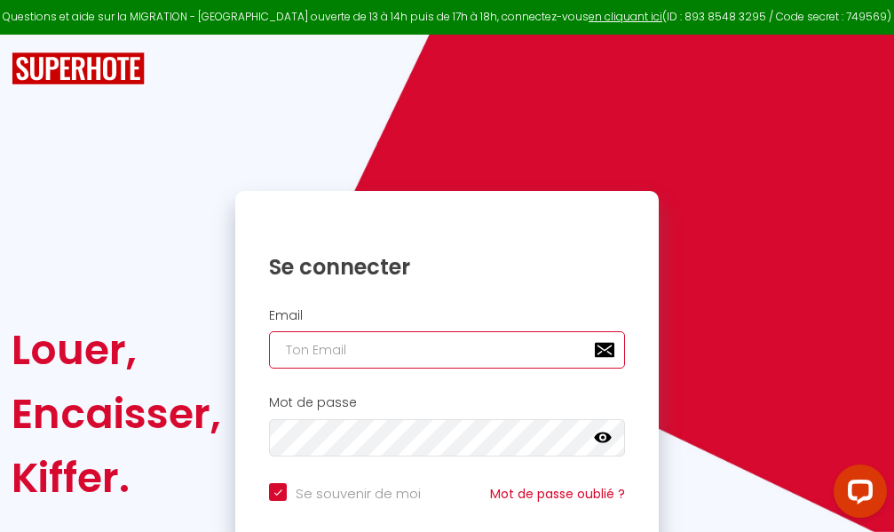
click at [468, 348] on input "email" at bounding box center [447, 349] width 356 height 37
type input "m"
checkbox input "true"
type input "ma"
checkbox input "true"
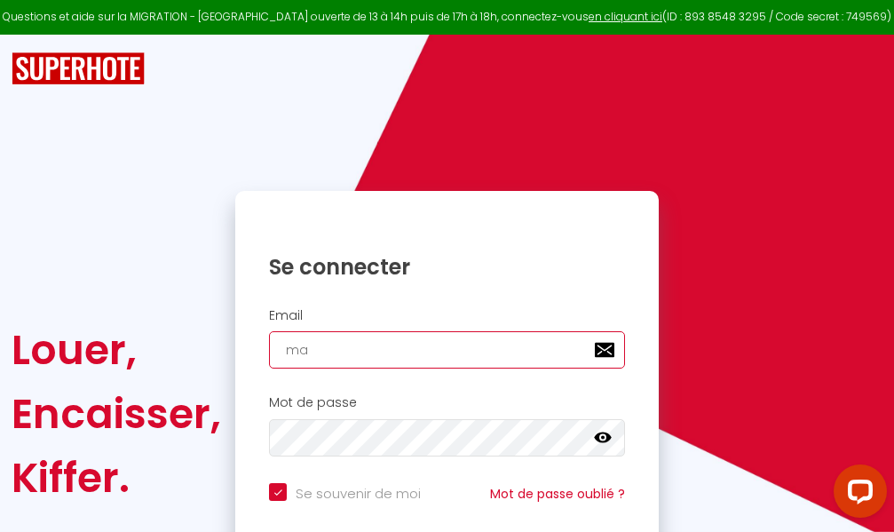
type input "mar"
checkbox input "true"
type input "marc"
checkbox input "true"
type input "marcd"
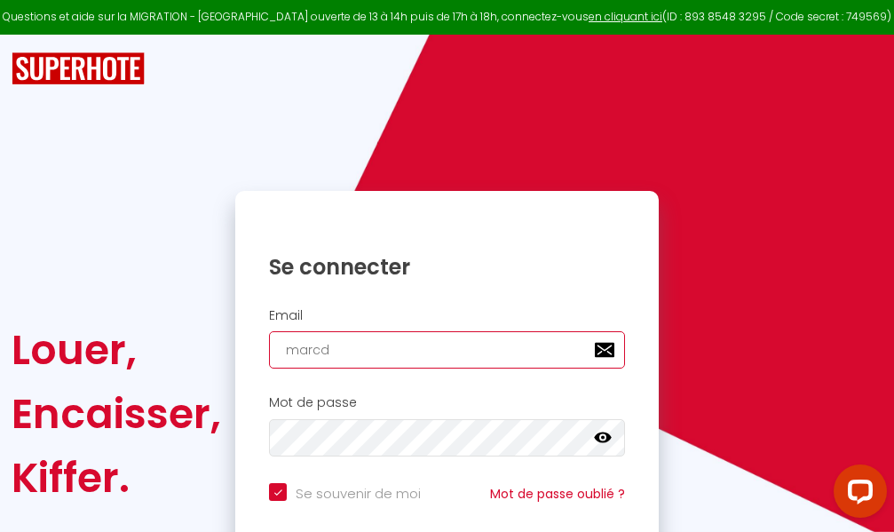
checkbox input "true"
type input "marcdp"
checkbox input "true"
type input "marcdpo"
checkbox input "true"
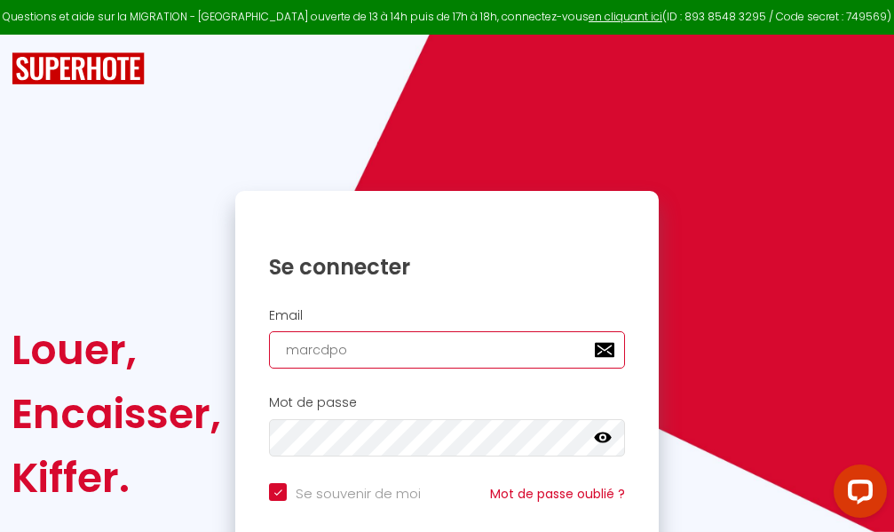
type input "marcdpoz"
checkbox input "true"
type input "marcdpoz."
checkbox input "true"
type input "marcdpoz.l"
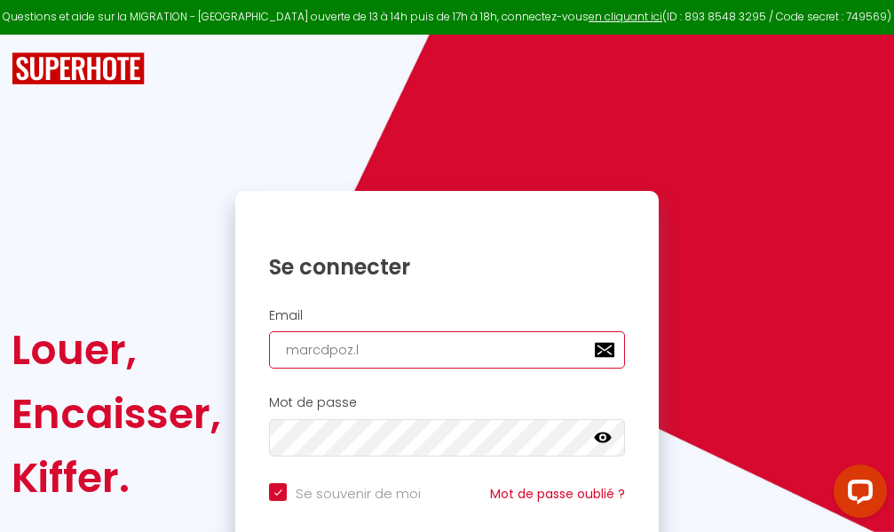
checkbox input "true"
type input "marcdpoz.lo"
checkbox input "true"
type input "marcdpoz.loc"
checkbox input "true"
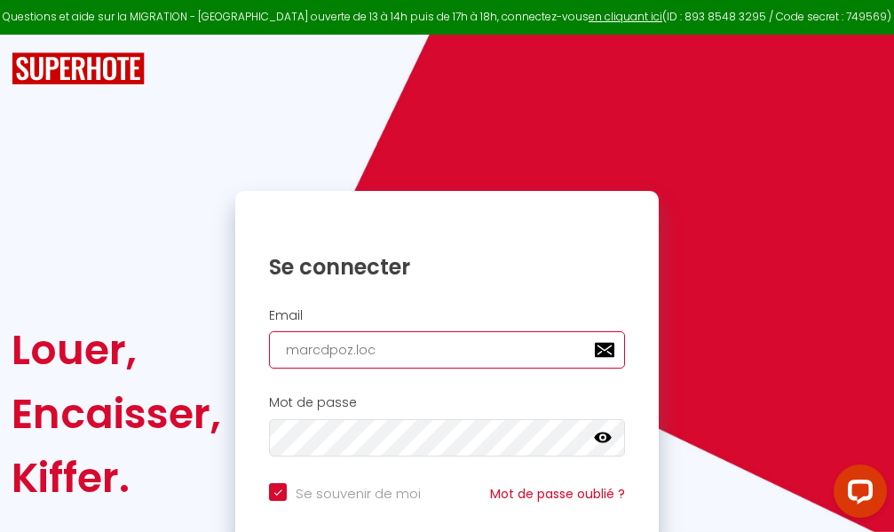
type input "marcdpoz.loca"
checkbox input "true"
type input "marcdpoz.locat"
checkbox input "true"
type input "marcdpoz.locati"
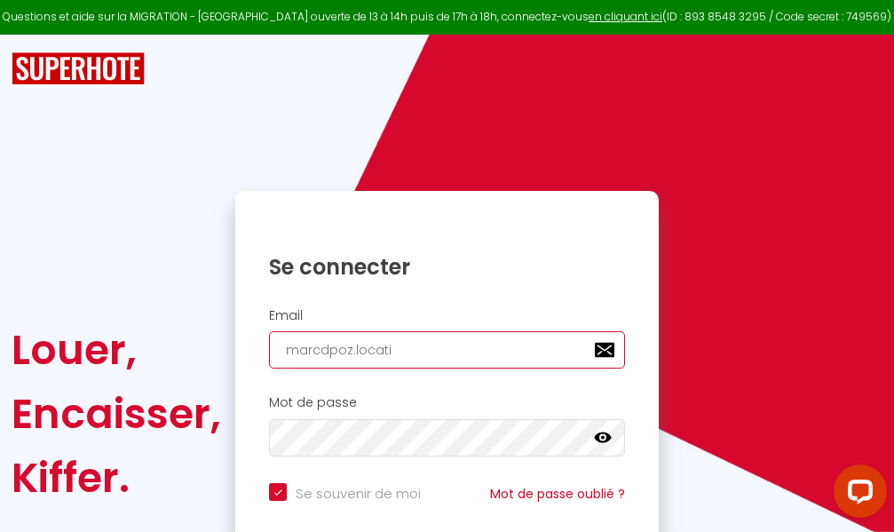
checkbox input "true"
type input "marcdpoz.locatio"
checkbox input "true"
type input "marcdpoz.location"
checkbox input "true"
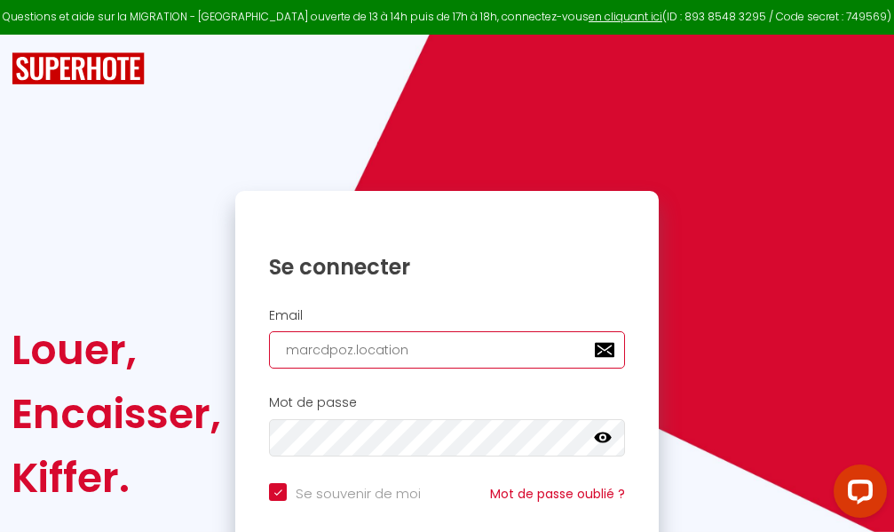
type input "marcdpoz.location@"
checkbox input "true"
type input "marcdpoz.location@g"
checkbox input "true"
type input "marcdpoz.location@gm"
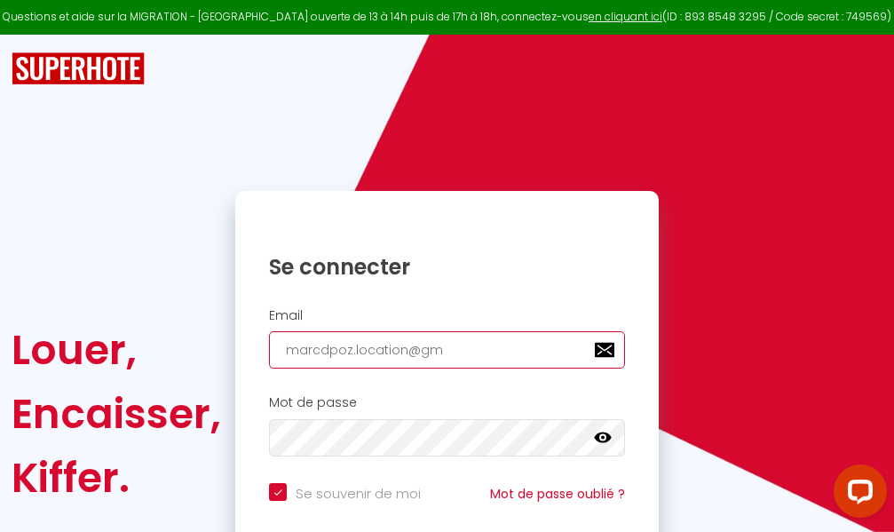
checkbox input "true"
type input "marcdpoz.location@gma"
checkbox input "true"
type input "marcdpoz.location@gmai"
checkbox input "true"
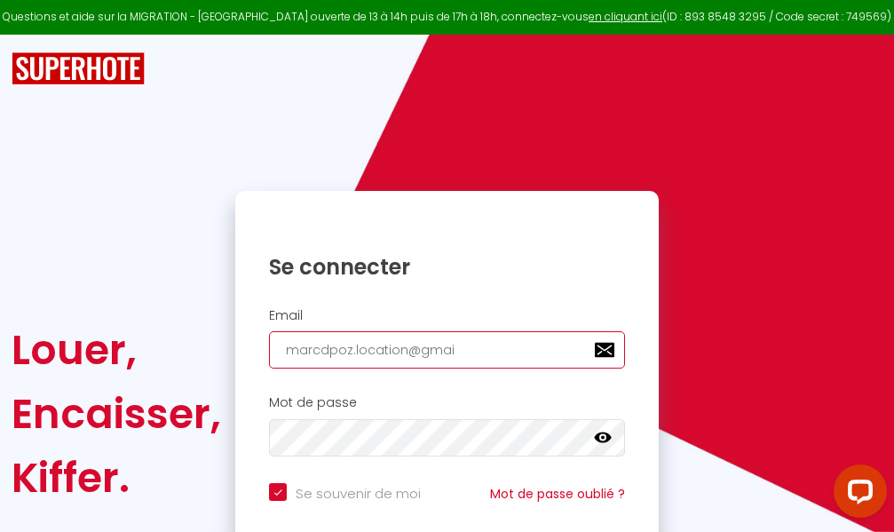
type input "[EMAIL_ADDRESS]"
checkbox input "true"
type input "[EMAIL_ADDRESS]."
checkbox input "true"
type input "marcdpoz.location@gmail.c"
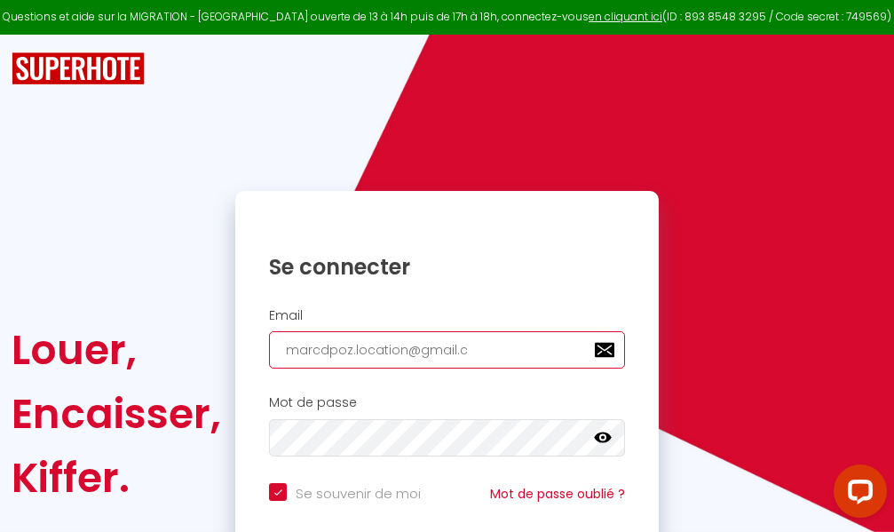
checkbox input "true"
type input "[EMAIL_ADDRESS][DOMAIN_NAME]"
checkbox input "true"
type input "[EMAIL_ADDRESS][DOMAIN_NAME]"
checkbox input "true"
